Goal: Find contact information: Find contact information

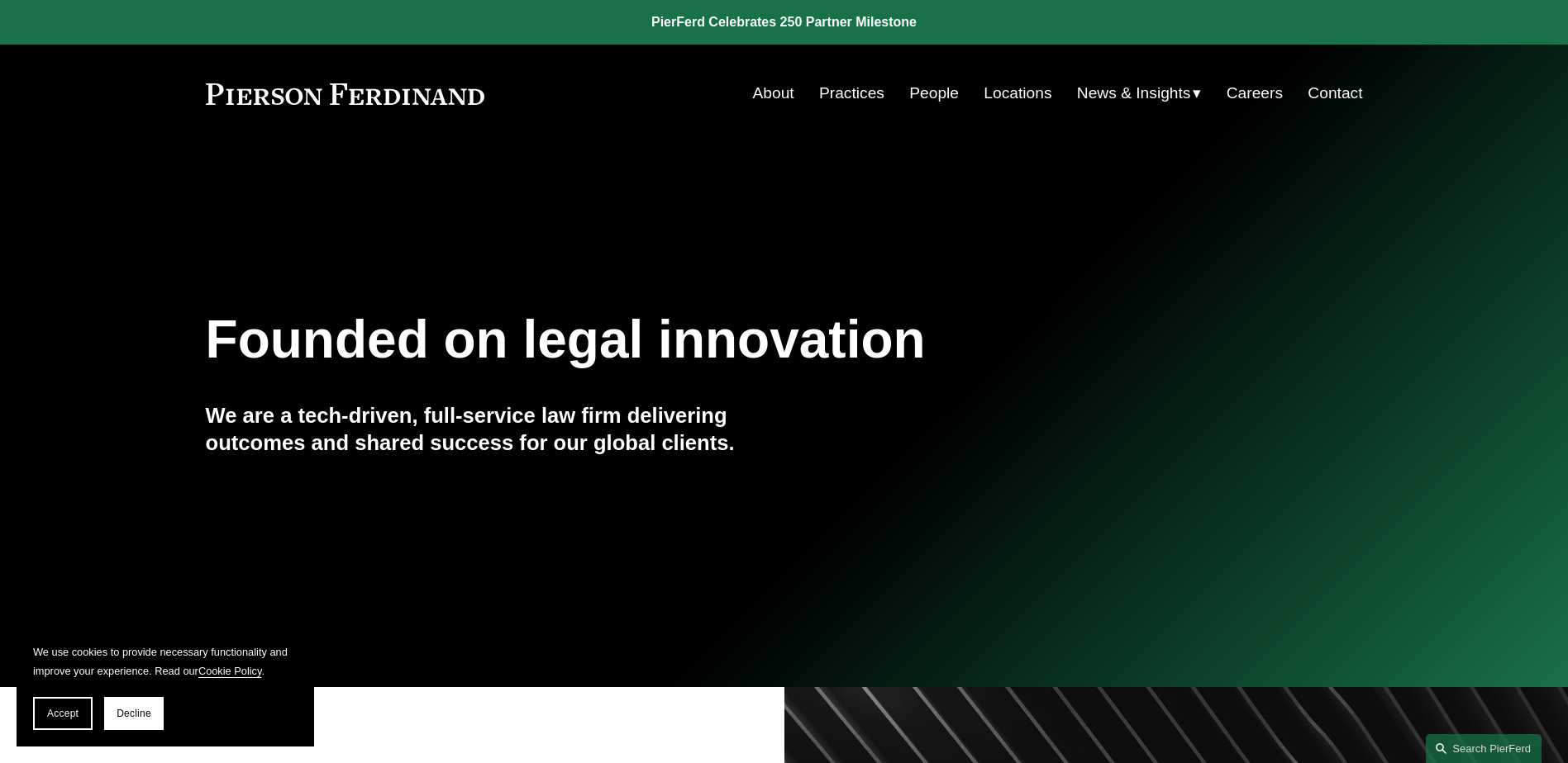
click at [1345, 93] on link "Contact" at bounding box center [1335, 93] width 55 height 31
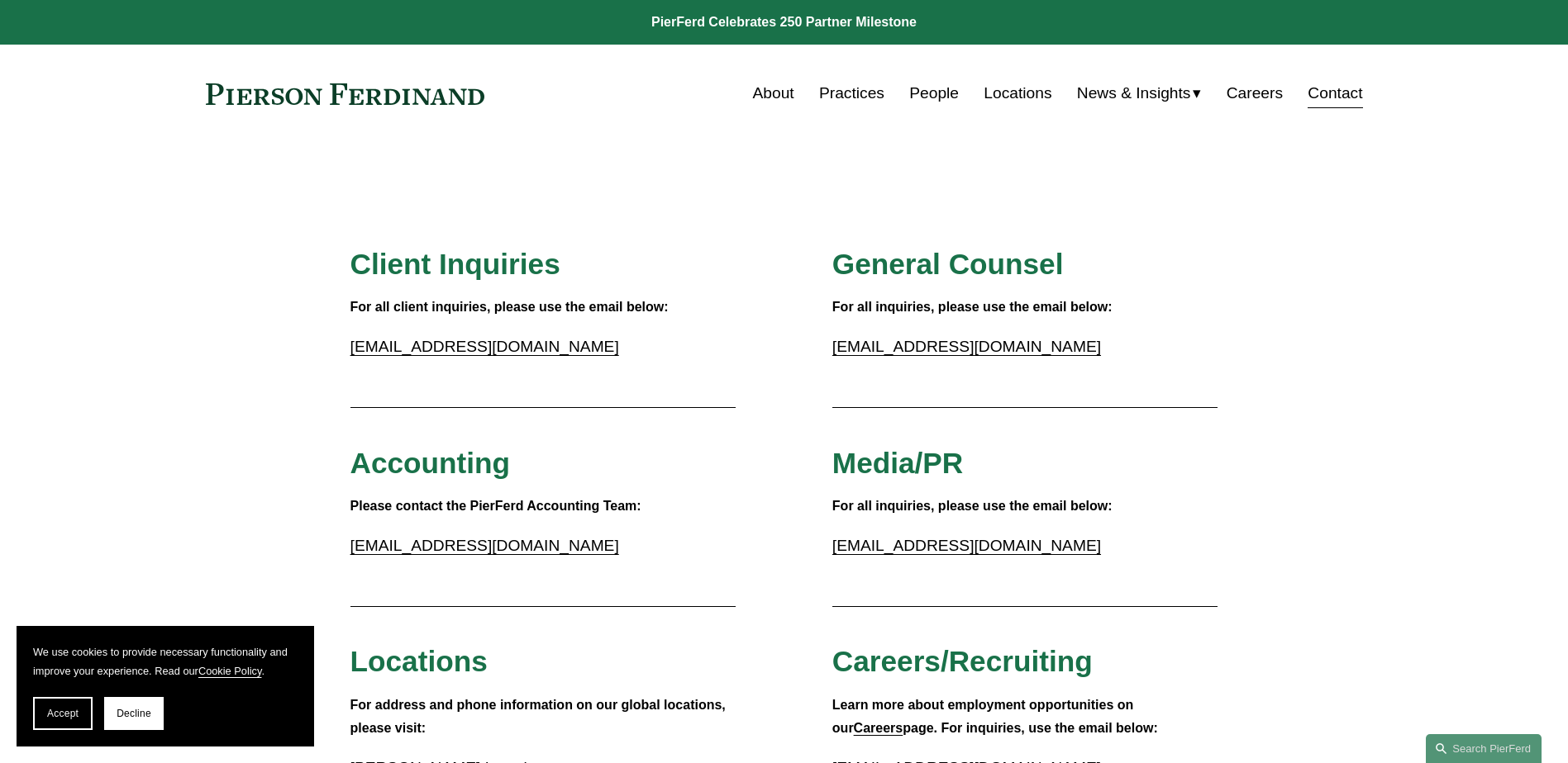
click at [1003, 93] on link "Locations" at bounding box center [1017, 93] width 67 height 31
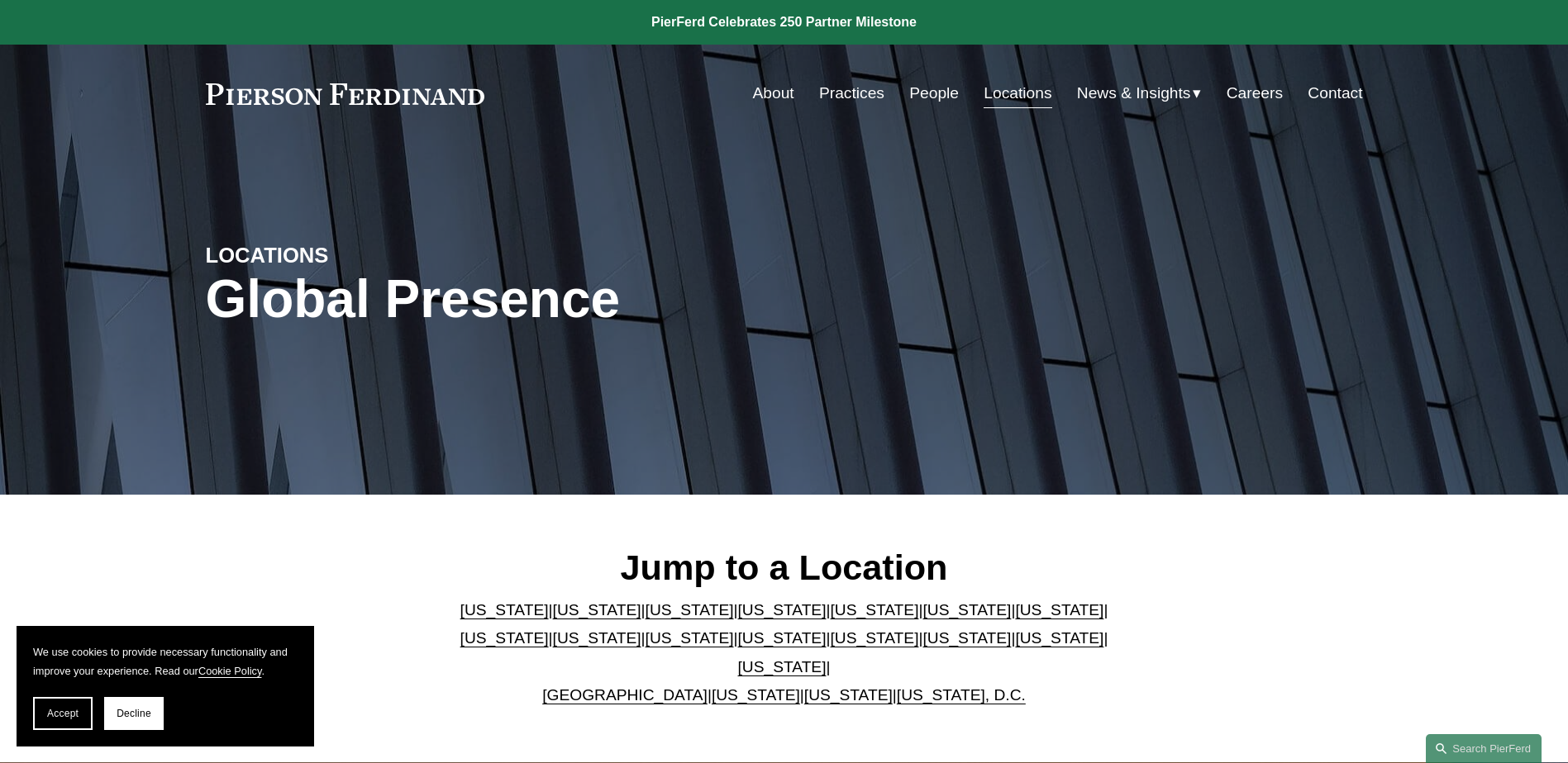
click at [940, 88] on link "People" at bounding box center [934, 93] width 49 height 31
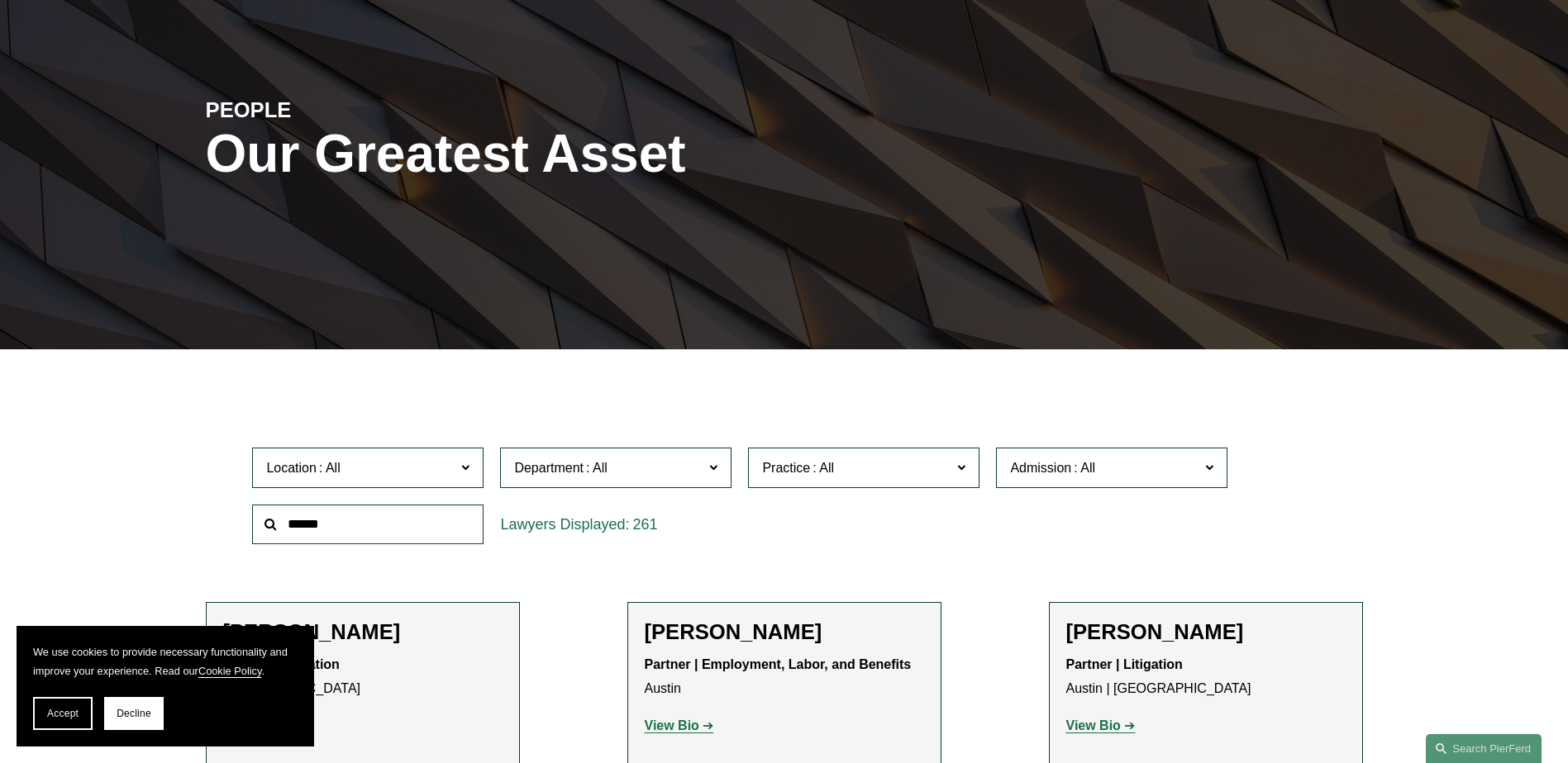
scroll to position [413, 0]
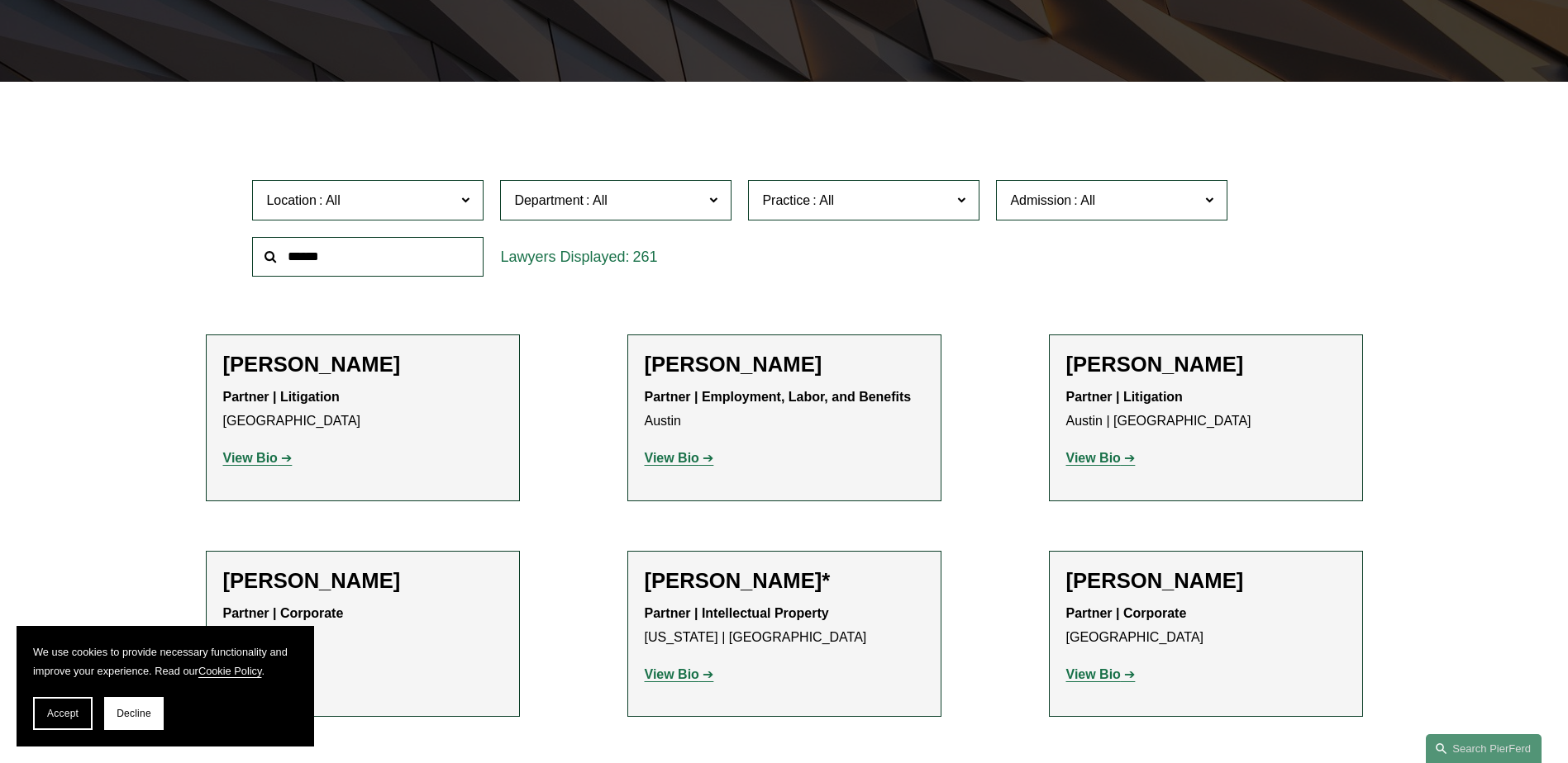
click at [418, 256] on input "text" at bounding box center [368, 257] width 232 height 40
type input "*****"
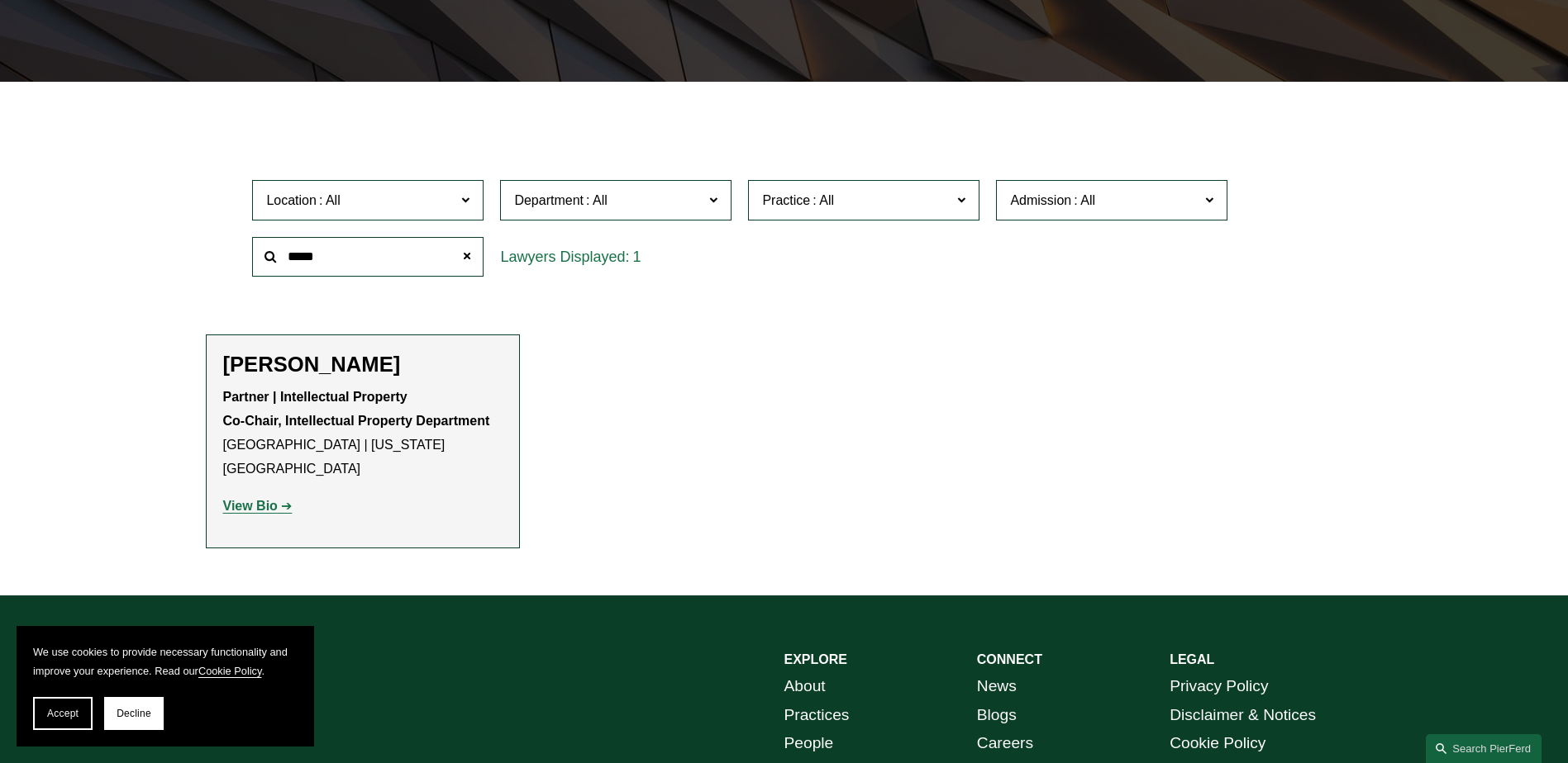
click at [253, 499] on strong "View Bio" at bounding box center [251, 505] width 55 height 14
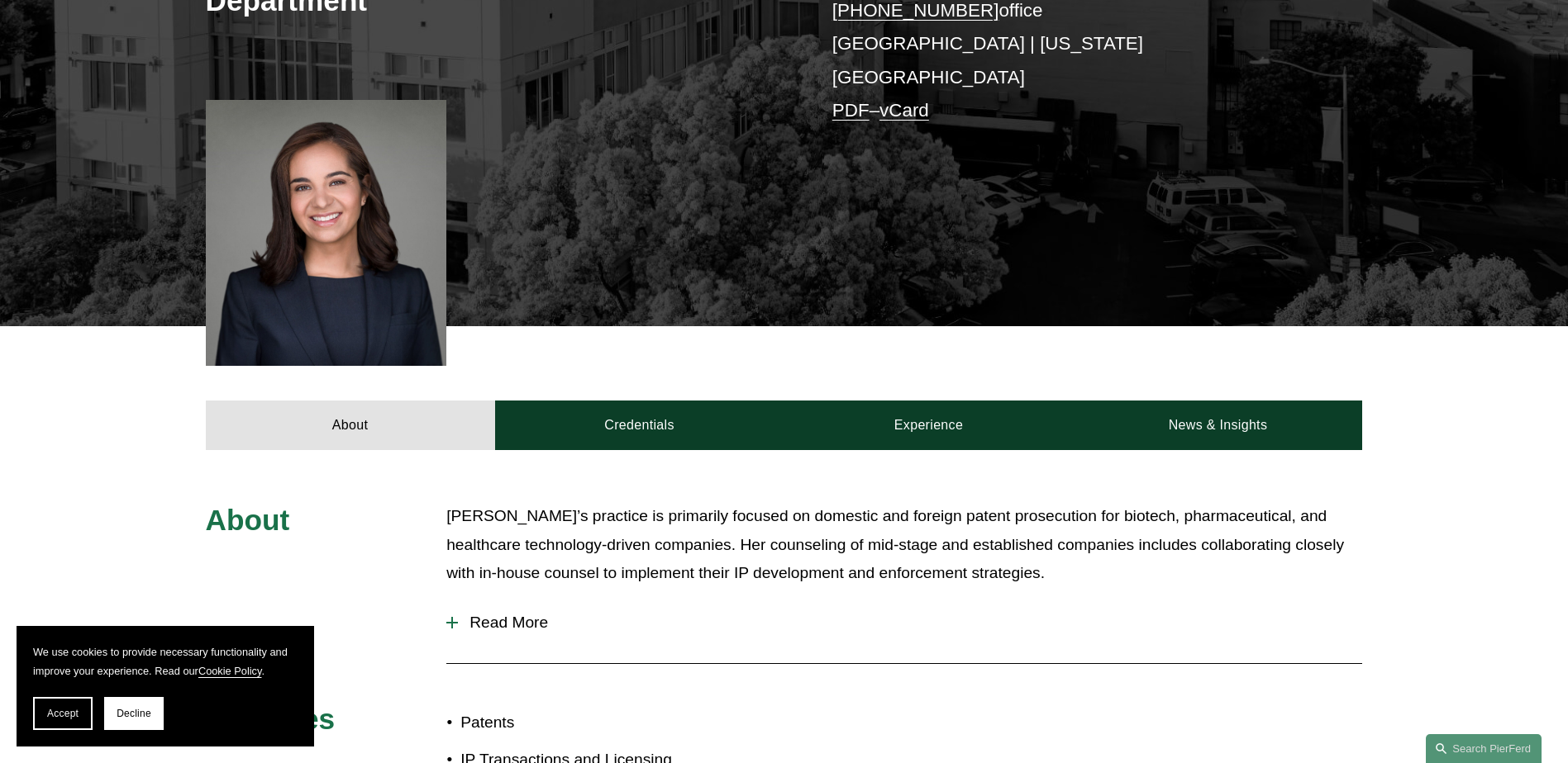
scroll to position [661, 0]
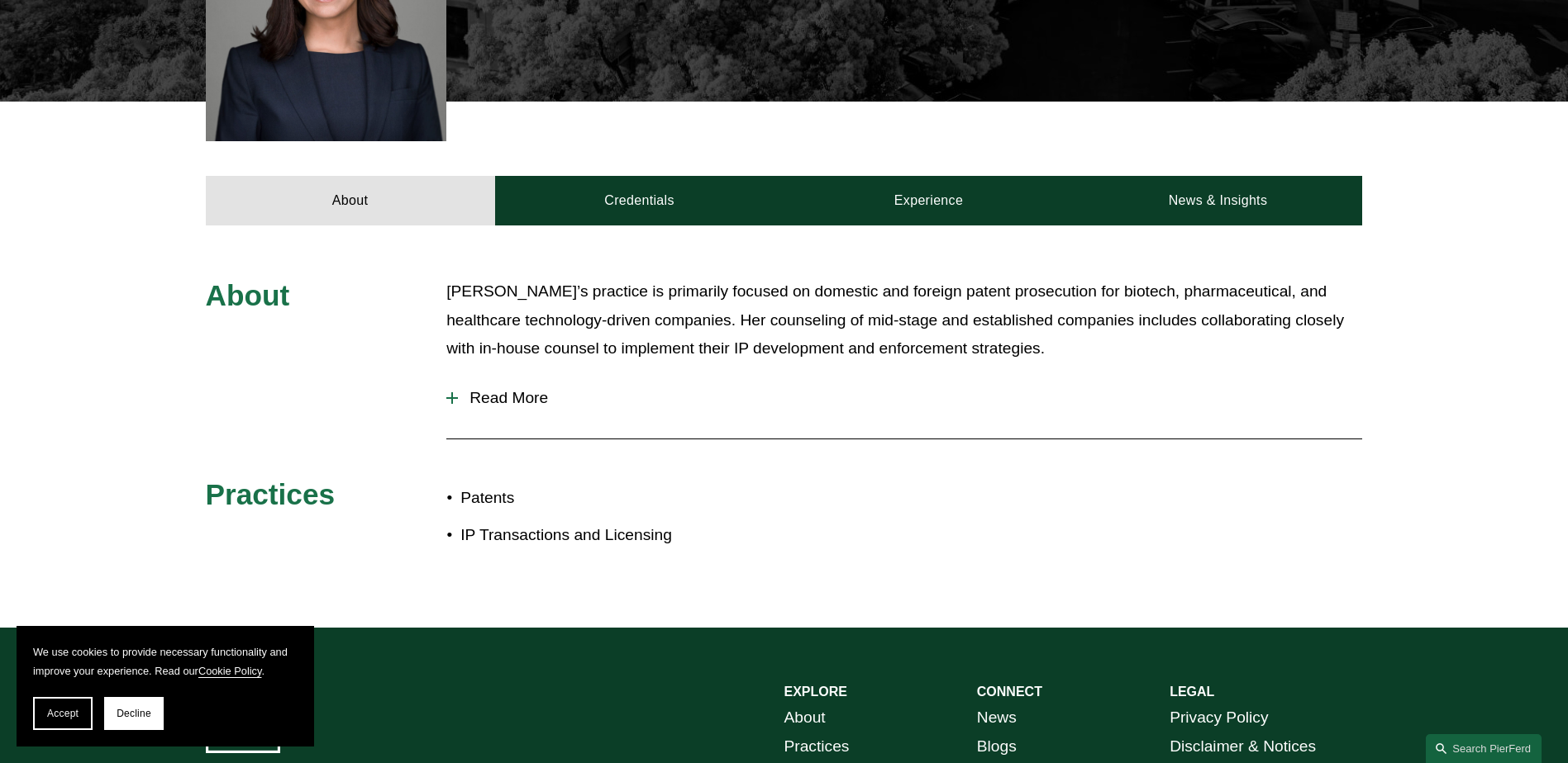
click at [452, 392] on div at bounding box center [452, 397] width 2 height 12
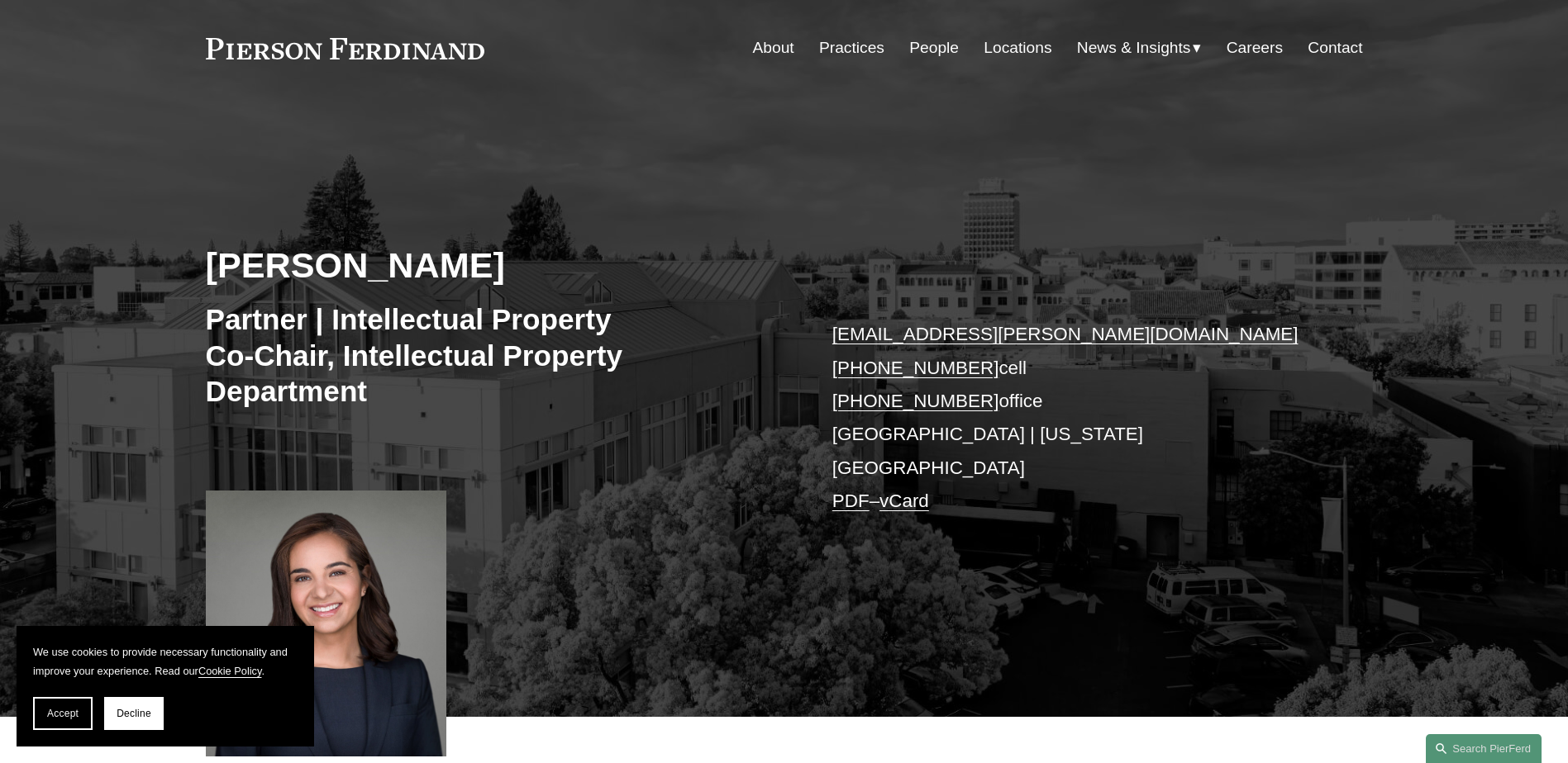
scroll to position [0, 0]
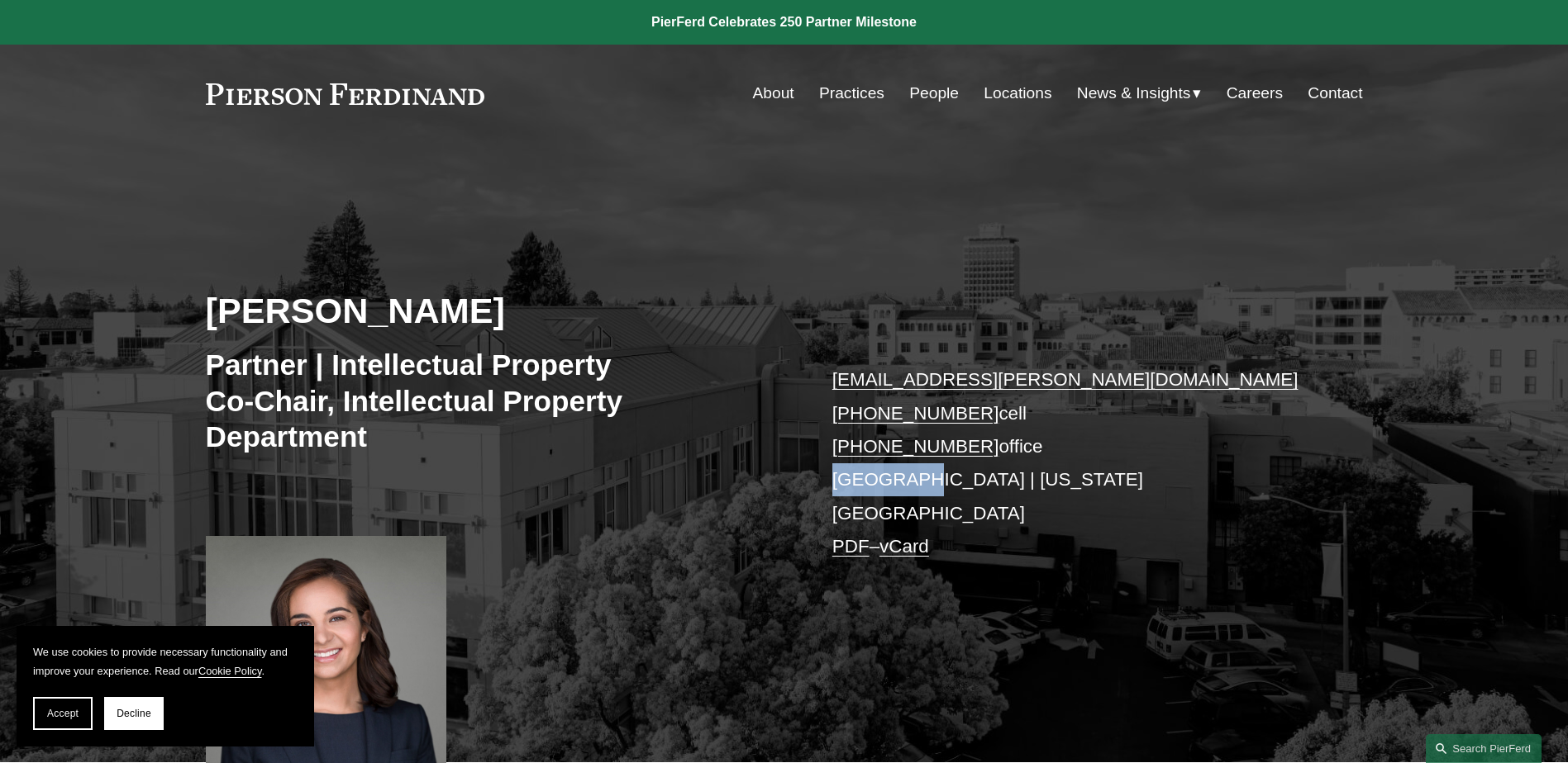
drag, startPoint x: 832, startPoint y: 478, endPoint x: 906, endPoint y: 480, distance: 74.0
click at [906, 480] on p "naira.simmons@pierferd.com +1.516.241.3990 cell +1.516.408.2096 office Palo Alt…" at bounding box center [1074, 463] width 482 height 200
drag, startPoint x: 898, startPoint y: 479, endPoint x: 711, endPoint y: 489, distance: 187.3
click at [711, 494] on div "Naira Simmons Partner | Intellectual Property Co-Chair, Intellectual Property D…" at bounding box center [784, 476] width 1568 height 572
click at [1019, 90] on link "Locations" at bounding box center [1017, 93] width 67 height 31
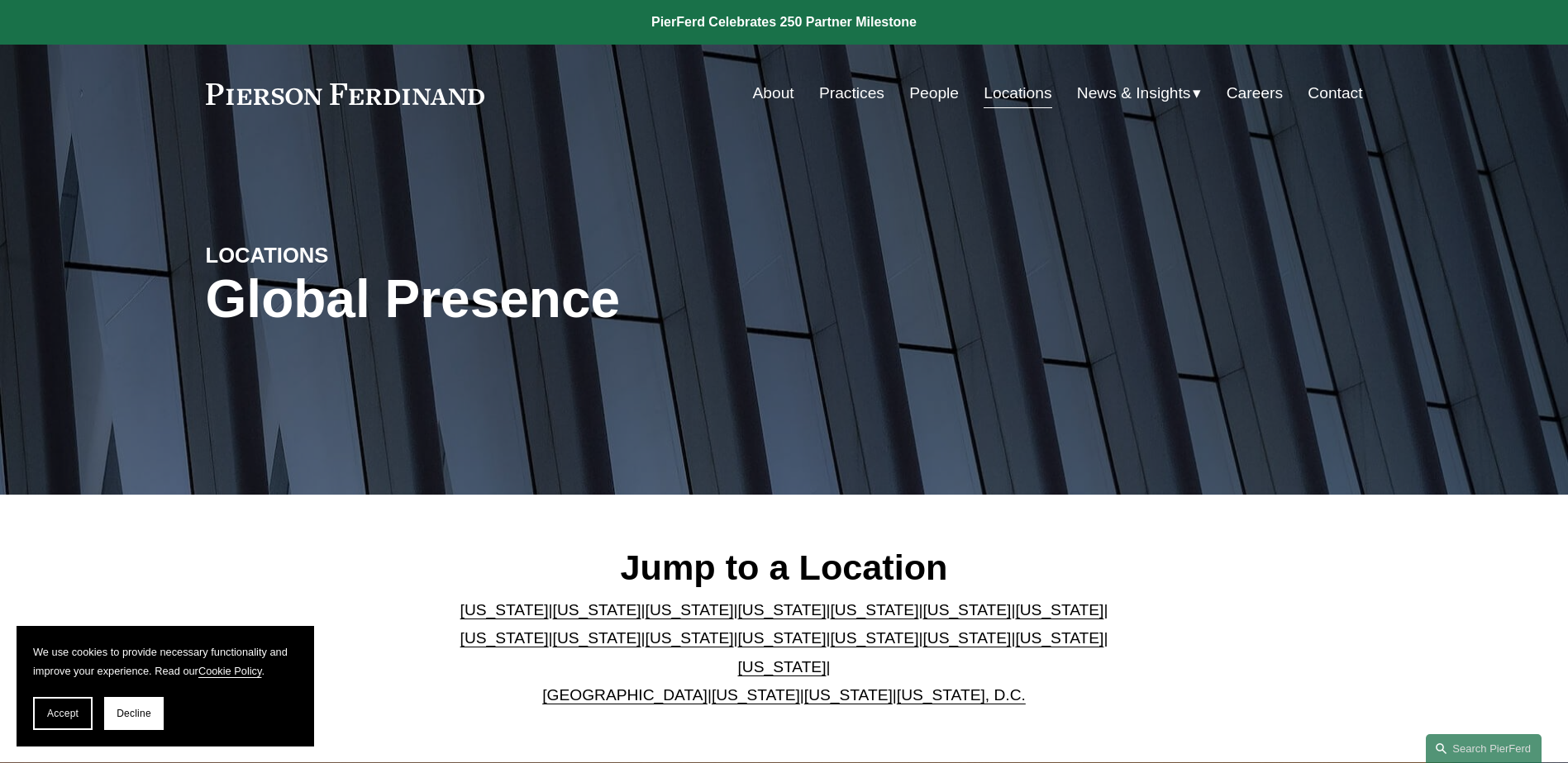
click at [919, 686] on link "[US_STATE], D.C." at bounding box center [961, 695] width 129 height 17
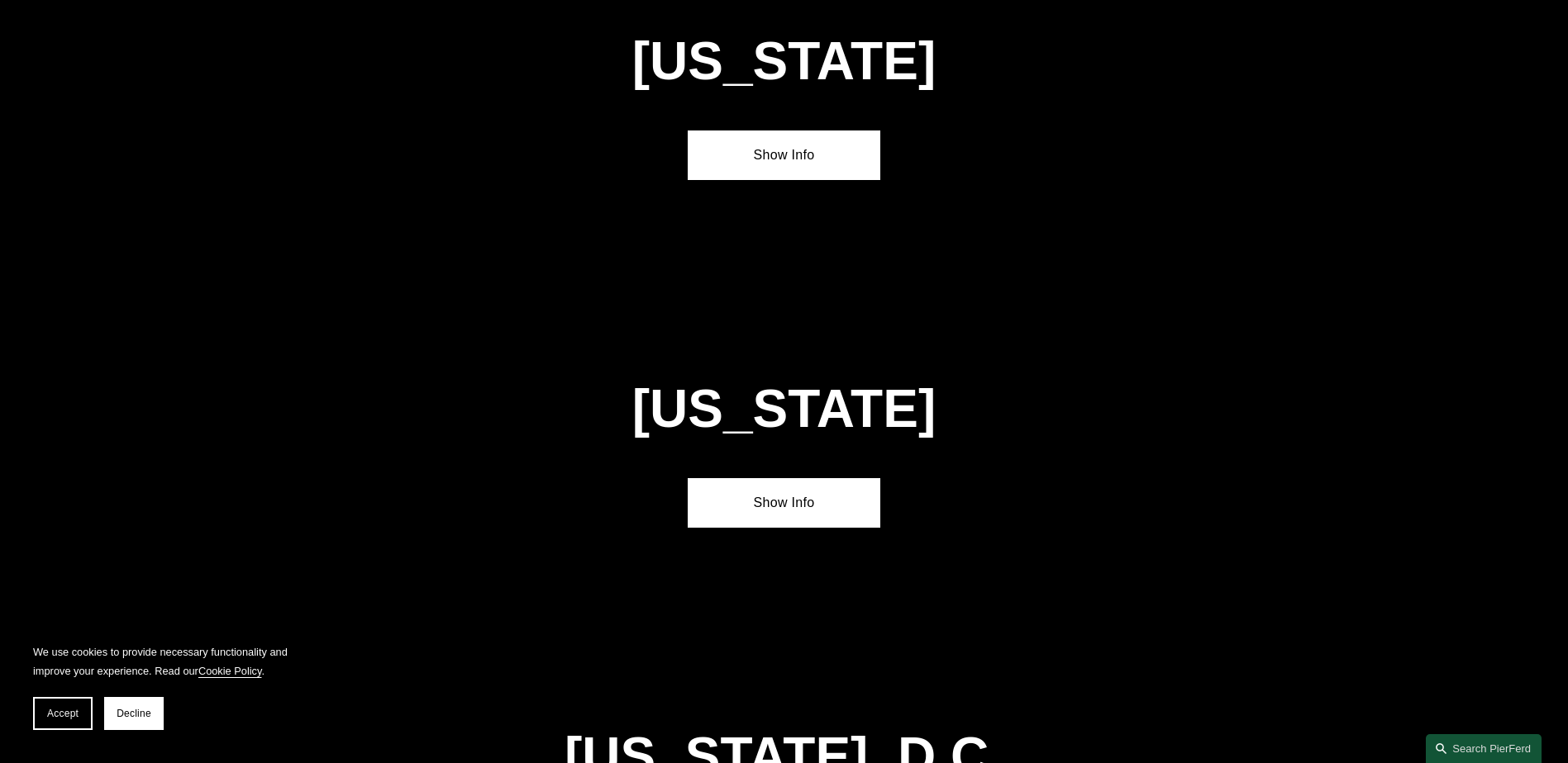
scroll to position [6976, 0]
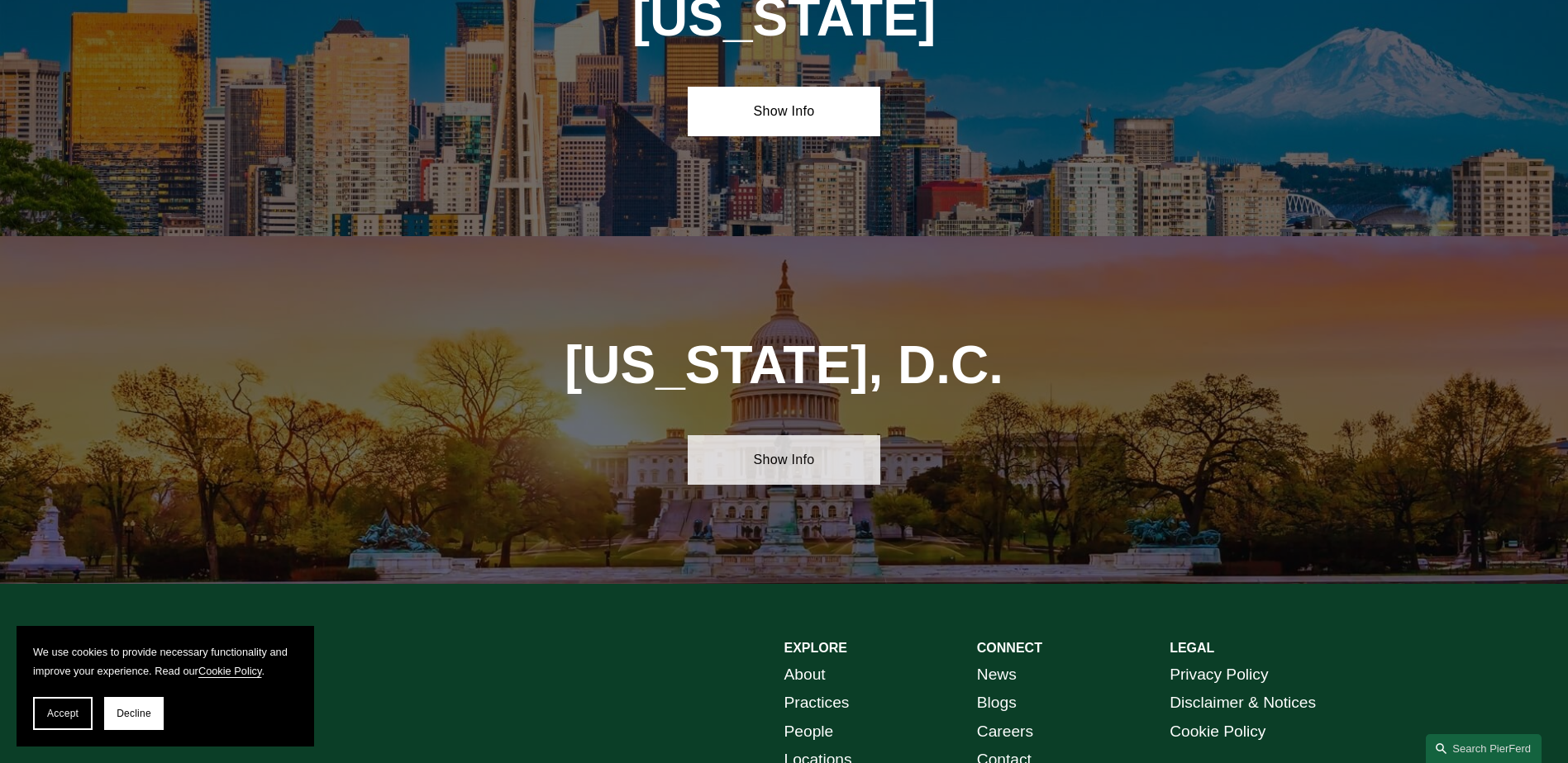
click at [772, 436] on link "Show Info" at bounding box center [784, 460] width 192 height 49
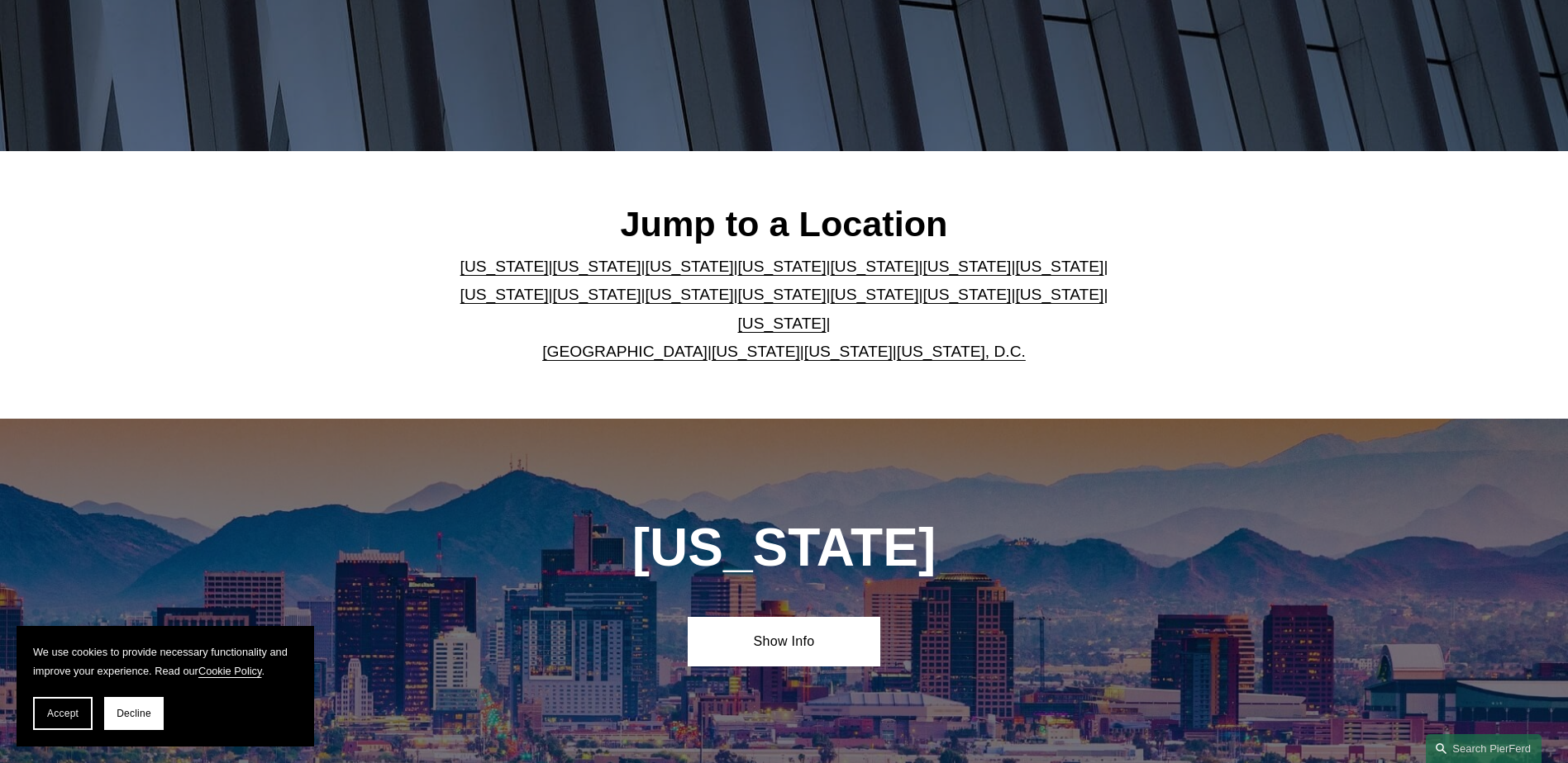
scroll to position [37, 0]
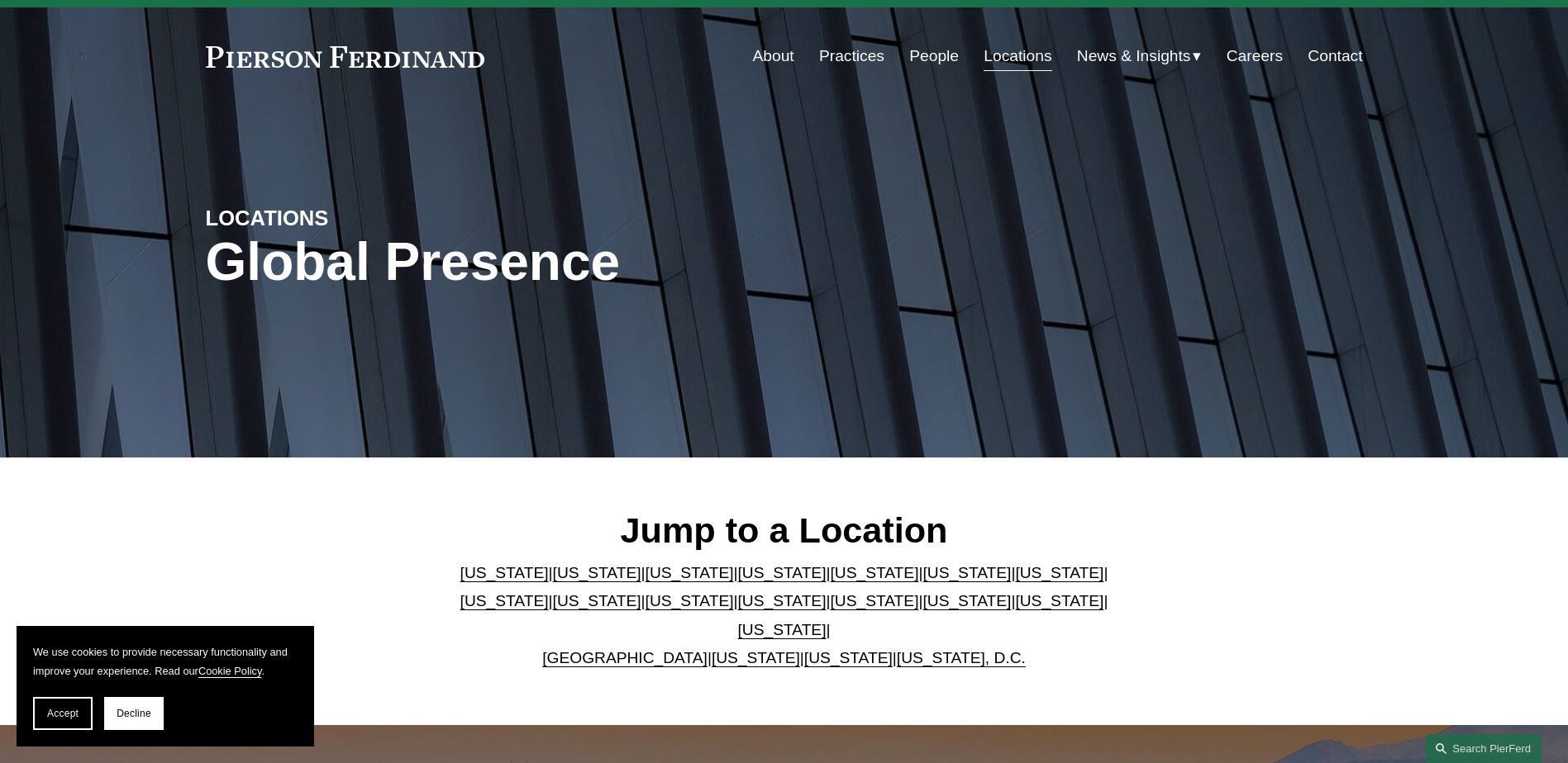
click at [566, 577] on link "[US_STATE]" at bounding box center [597, 572] width 88 height 17
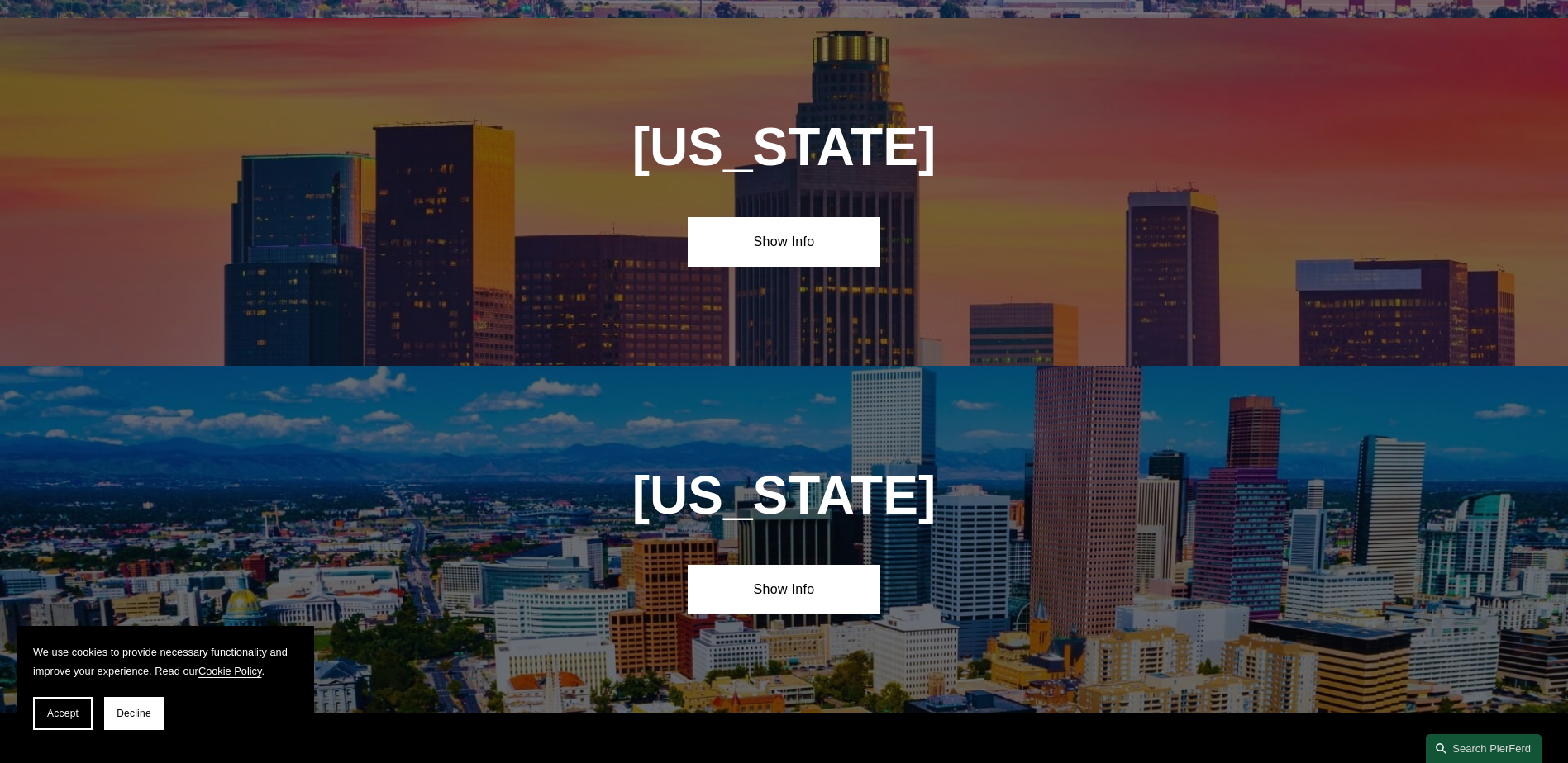
scroll to position [1098, 0]
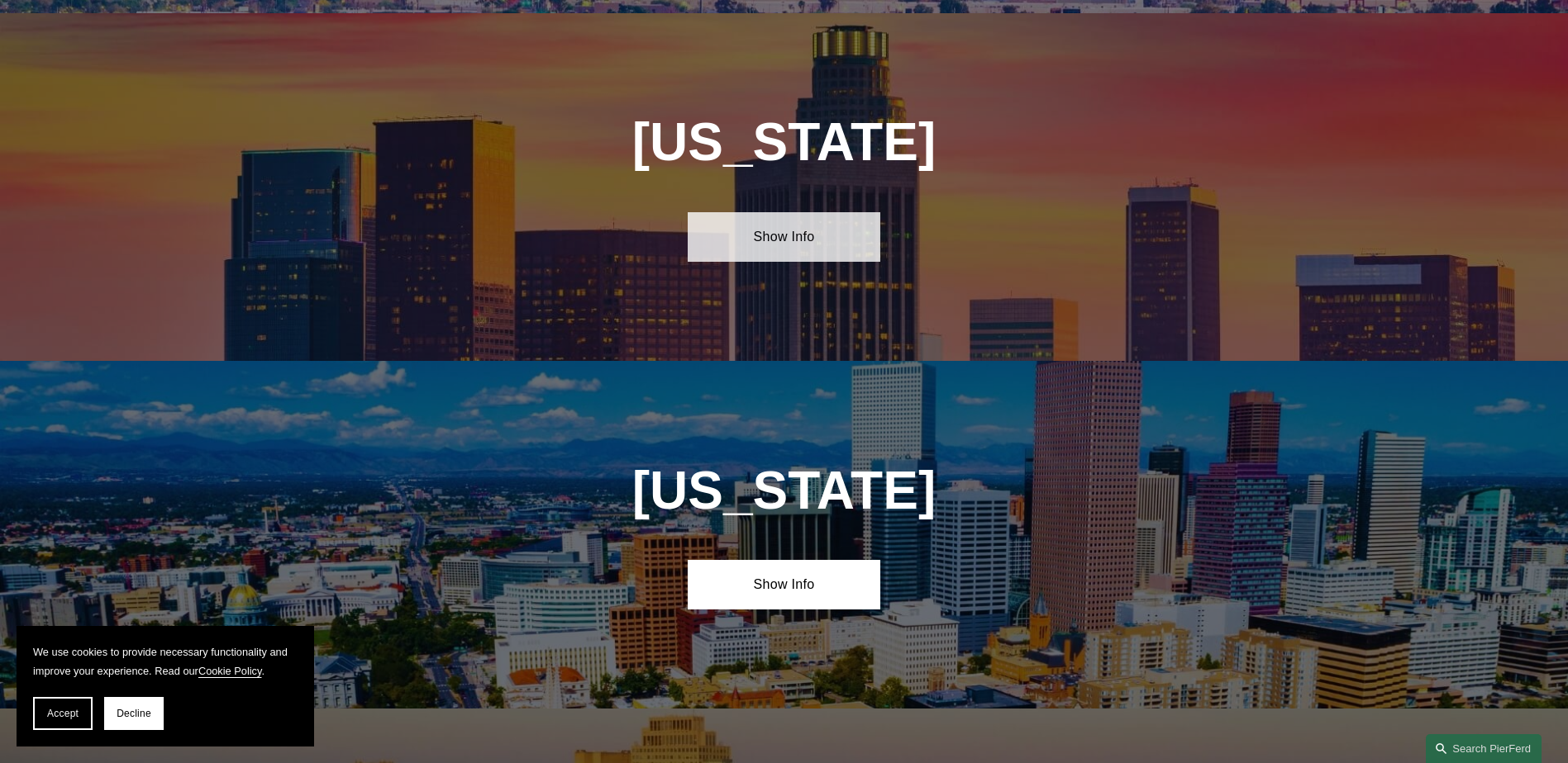
click at [792, 227] on link "Show Info" at bounding box center [784, 237] width 192 height 49
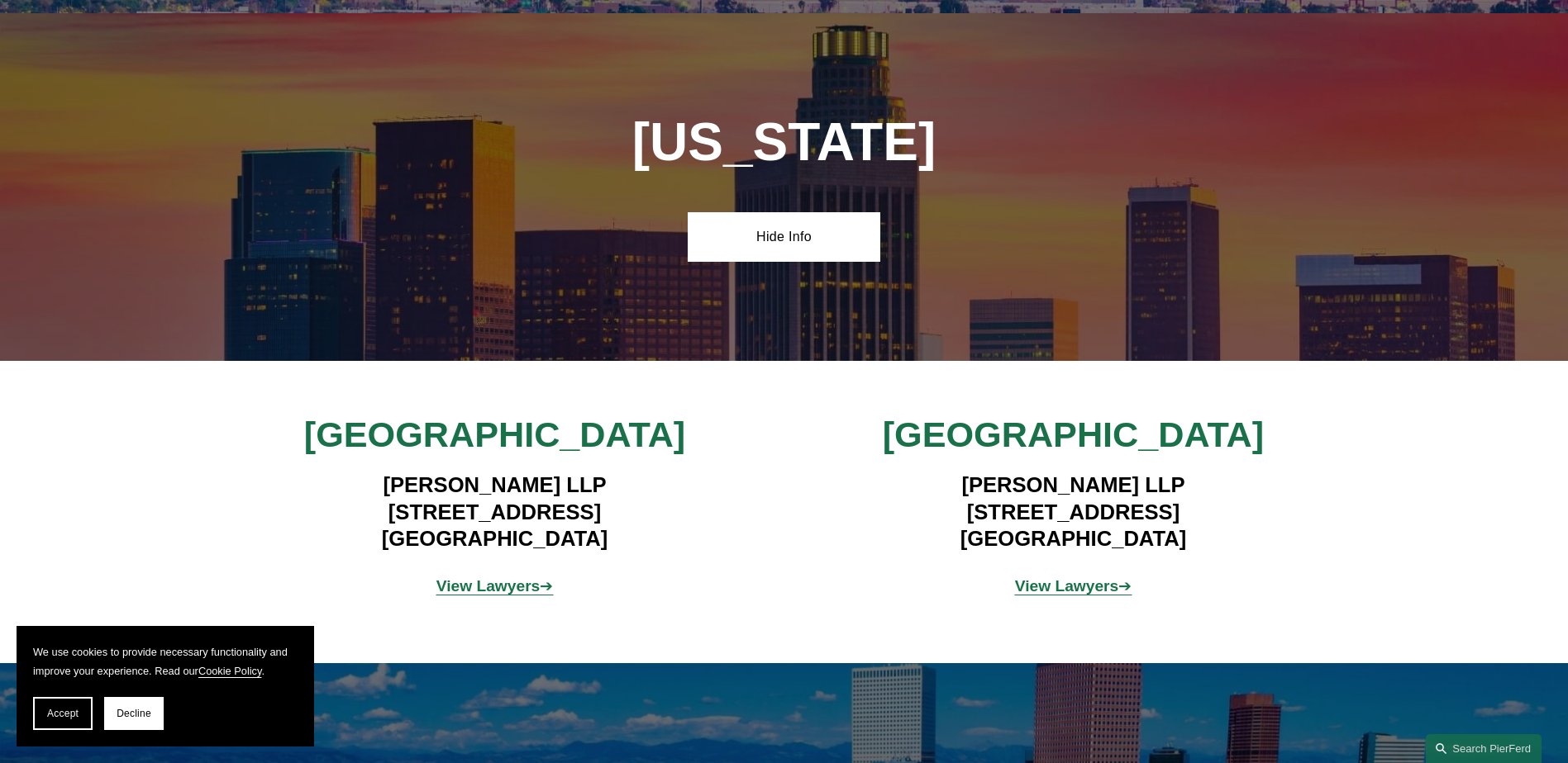
drag, startPoint x: 956, startPoint y: 468, endPoint x: 1198, endPoint y: 524, distance: 248.4
click at [1198, 524] on h4 "Pierson Ferdinand LLP 2100 Geng Road, Suite 210 Palo Alto, CA 94303" at bounding box center [1074, 511] width 482 height 80
drag, startPoint x: 1198, startPoint y: 524, endPoint x: 1077, endPoint y: 490, distance: 125.7
copy h4 "Pierson Ferdinand LLP 2100 Geng Road, Suite 210 Palo Alto, CA 94303"
